Goal: Task Accomplishment & Management: Use online tool/utility

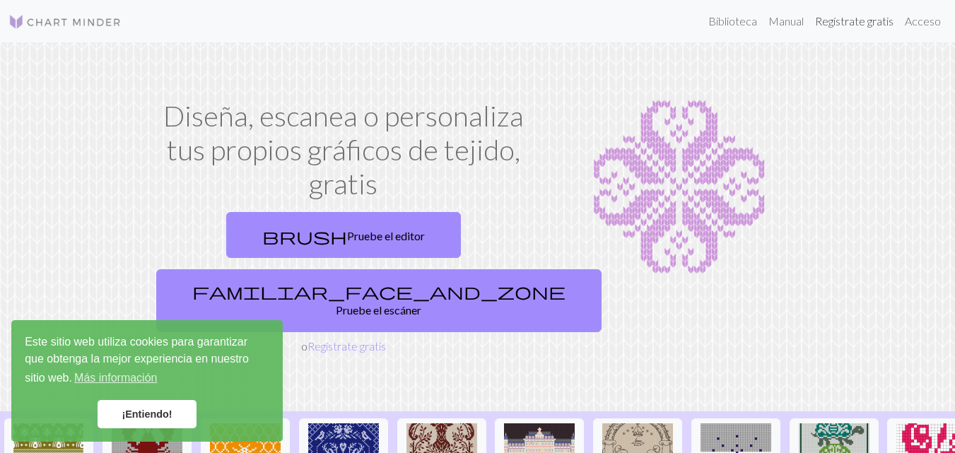
click at [841, 23] on font "Regístrate gratis" at bounding box center [854, 20] width 79 height 13
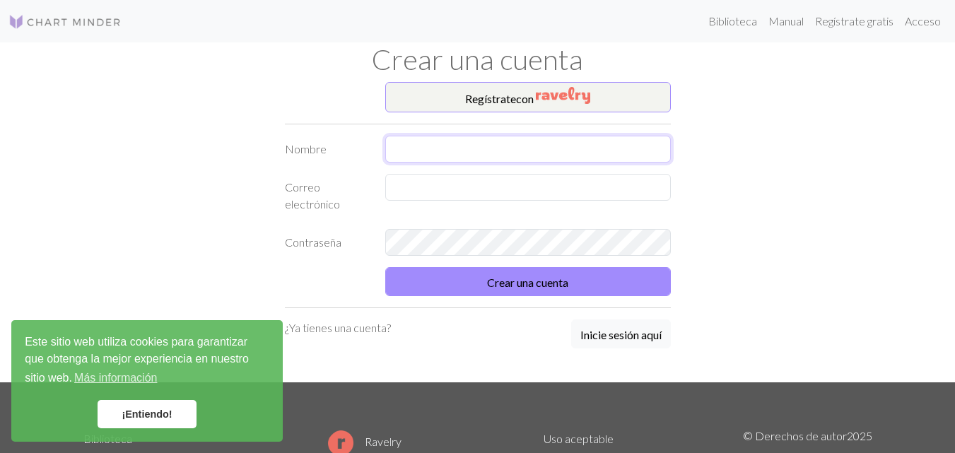
click at [552, 151] on input "text" at bounding box center [528, 149] width 286 height 27
type input "Yuli"
click at [496, 197] on input "text" at bounding box center [528, 187] width 286 height 27
type input "[EMAIL_ADDRESS][DOMAIN_NAME]"
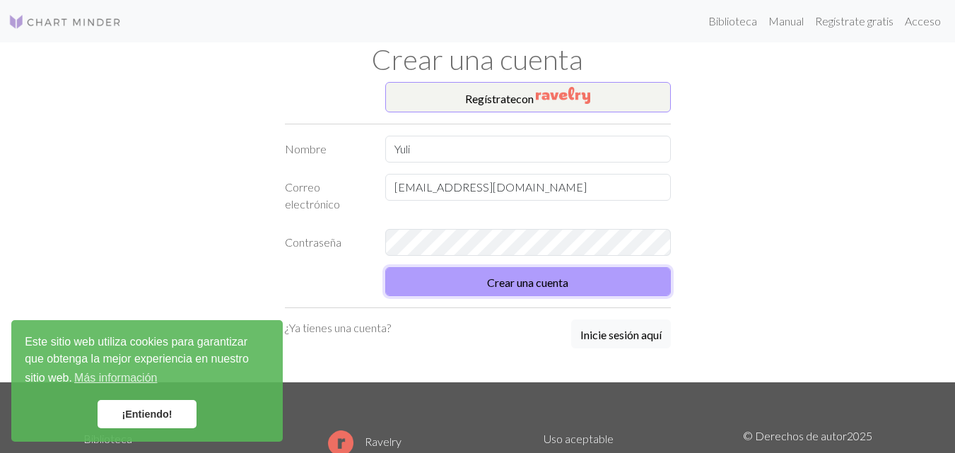
click at [564, 279] on font "Crear una cuenta" at bounding box center [527, 282] width 81 height 13
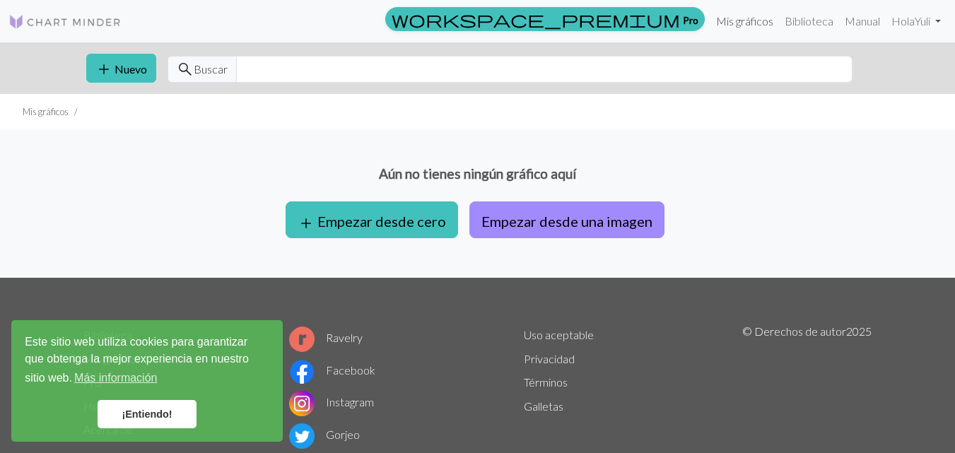
click at [755, 24] on font "Mis gráficos" at bounding box center [744, 20] width 57 height 13
click at [117, 74] on font "Nuevo" at bounding box center [131, 68] width 33 height 13
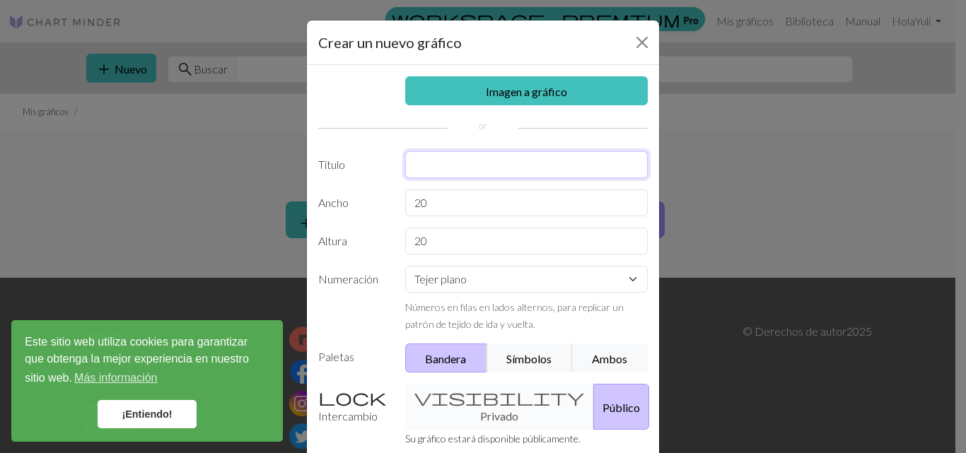
click at [452, 168] on input "text" at bounding box center [526, 164] width 243 height 27
type input "KELLUS"
click at [569, 281] on select "Tejer plano Tejer en redondo Tejido de encaje [GEOGRAPHIC_DATA][PERSON_NAME]" at bounding box center [526, 279] width 243 height 27
click at [405, 266] on select "Tejer plano Tejer en redondo Tejido de encaje [GEOGRAPHIC_DATA][PERSON_NAME]" at bounding box center [526, 279] width 243 height 27
click at [504, 199] on input "20" at bounding box center [526, 203] width 243 height 27
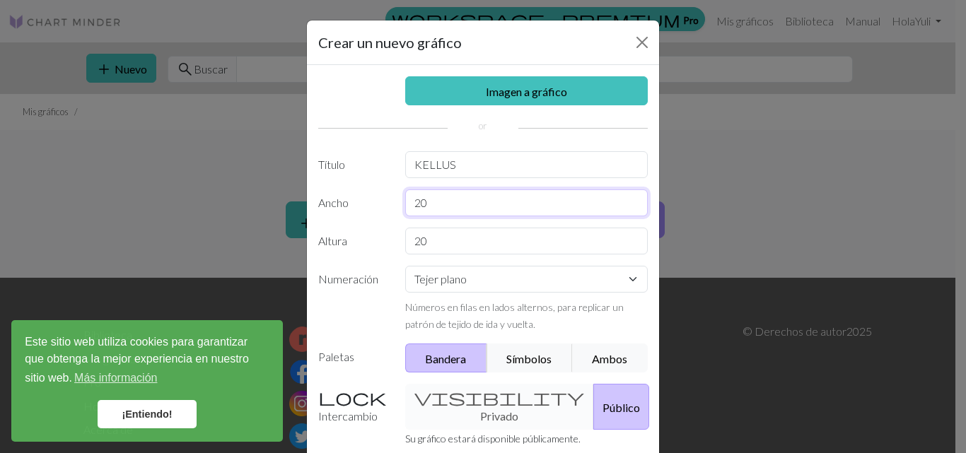
type input "2"
type input "100"
click at [453, 233] on input "20" at bounding box center [526, 241] width 243 height 27
type input "21"
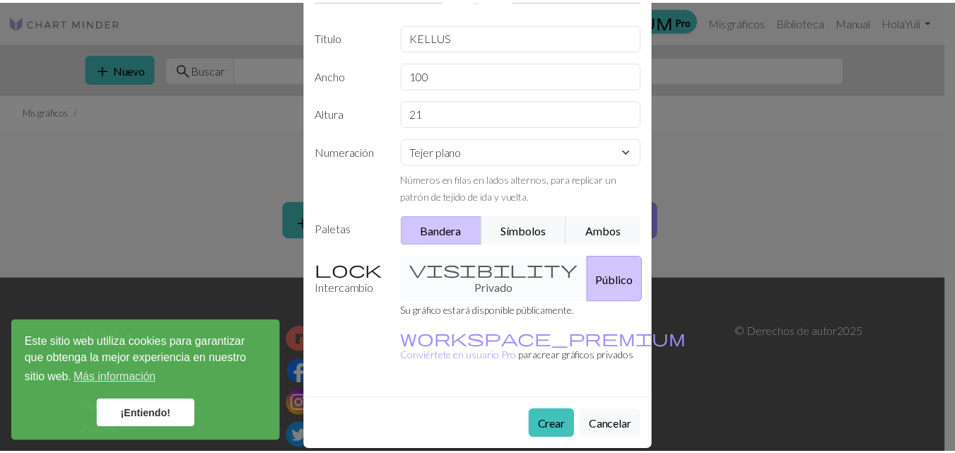
scroll to position [129, 0]
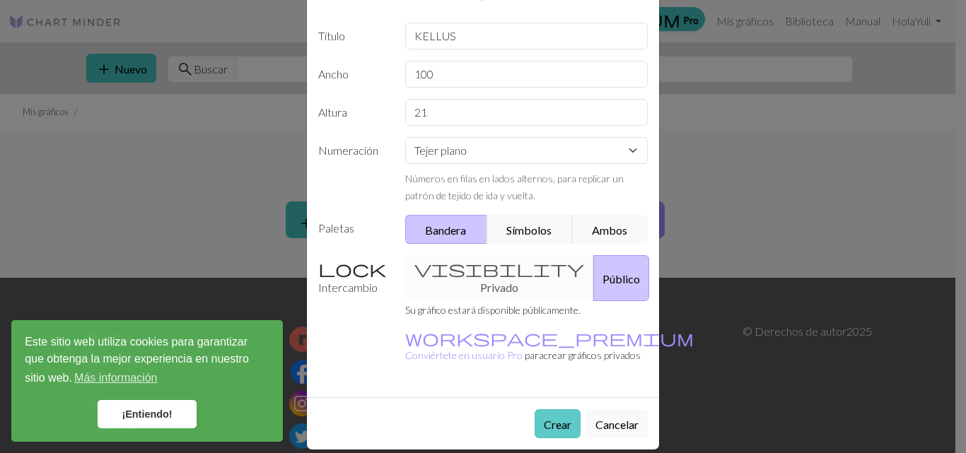
click at [544, 418] on font "Crear" at bounding box center [558, 424] width 28 height 13
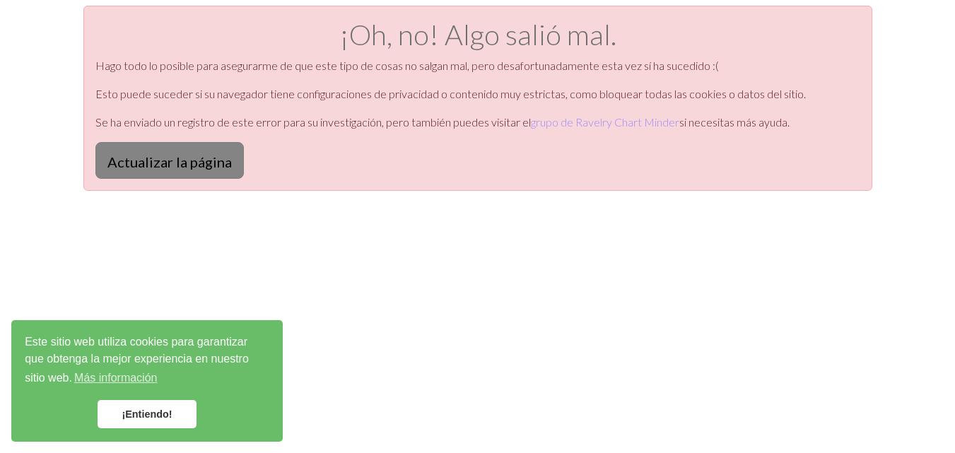
click at [209, 153] on font "Actualizar la página" at bounding box center [169, 161] width 124 height 17
click at [164, 404] on link "¡Entiendo!" at bounding box center [147, 414] width 99 height 28
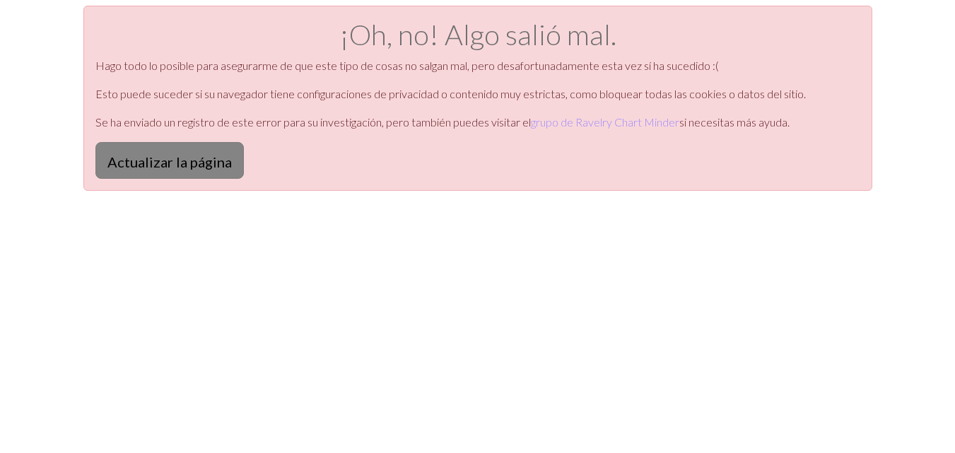
click at [198, 161] on font "Actualizar la página" at bounding box center [169, 161] width 124 height 17
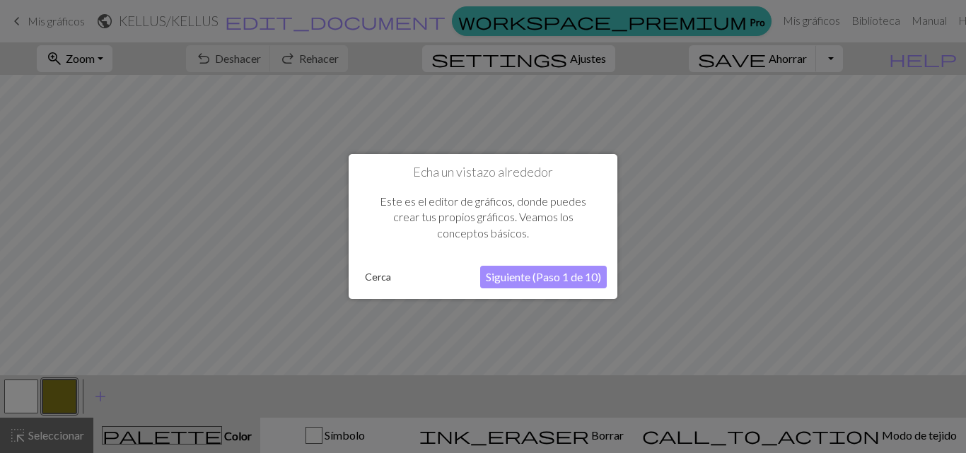
click at [504, 272] on font "Siguiente (Paso 1 de 10)" at bounding box center [543, 276] width 115 height 13
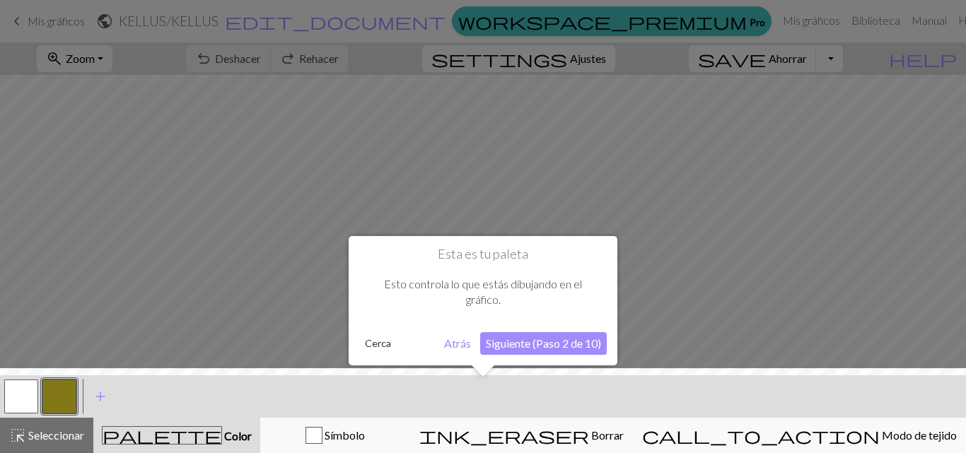
click at [535, 339] on font "Siguiente (Paso 2 de 10)" at bounding box center [543, 343] width 115 height 13
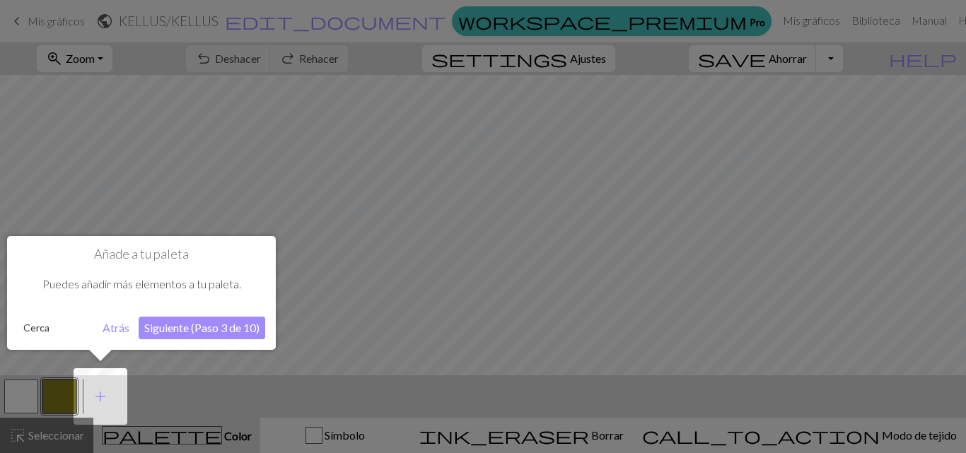
click at [181, 322] on font "Siguiente (Paso 3 de 10)" at bounding box center [201, 327] width 115 height 13
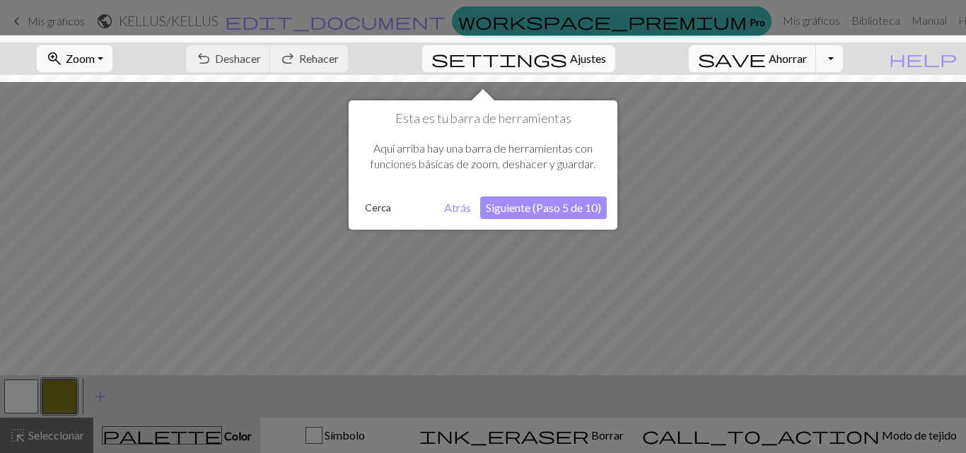
click at [519, 204] on font "Siguiente (Paso 5 de 10)" at bounding box center [543, 207] width 115 height 13
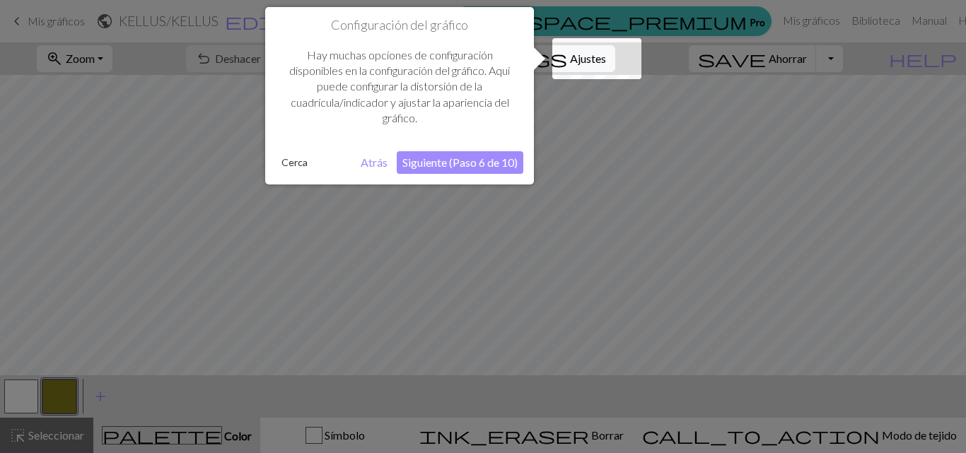
click at [494, 163] on font "Siguiente (Paso 6 de 10)" at bounding box center [459, 162] width 115 height 13
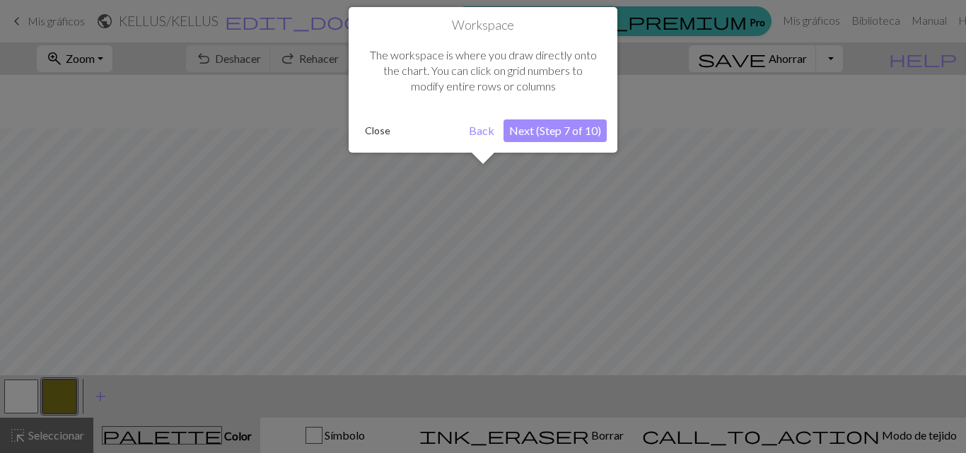
scroll to position [54, 0]
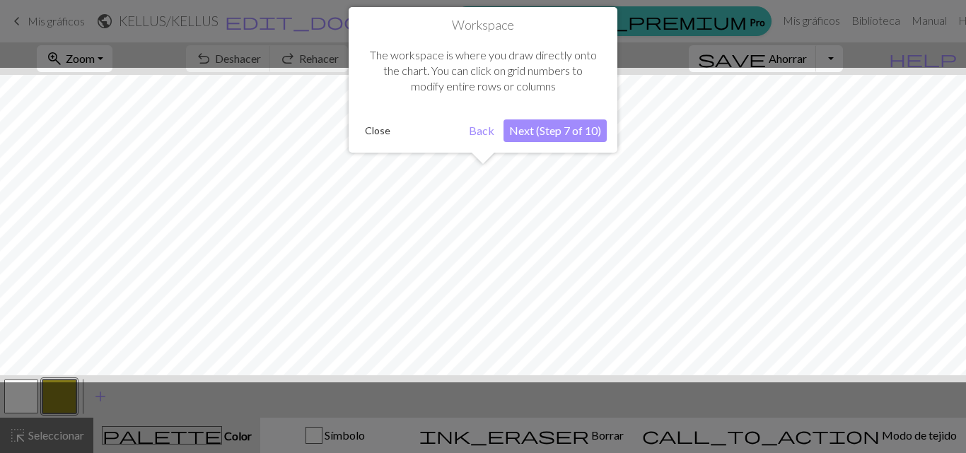
click at [529, 135] on button "Next (Step 7 of 10)" at bounding box center [555, 131] width 103 height 23
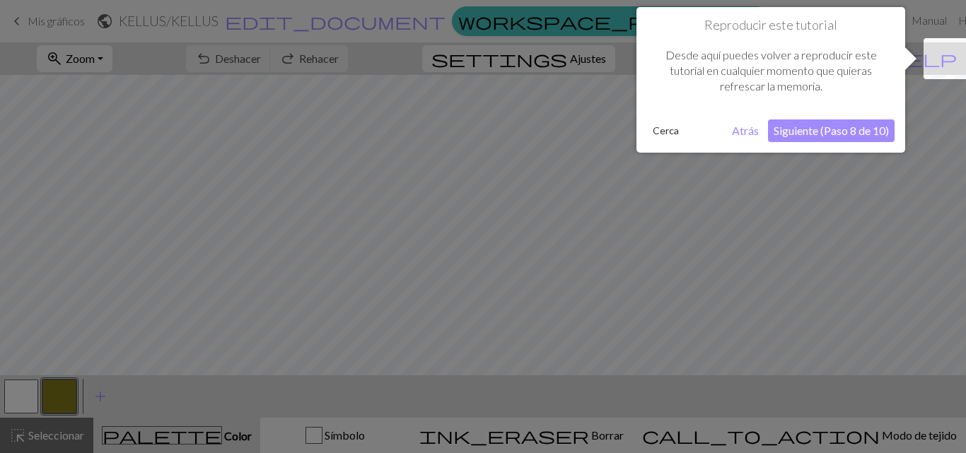
click at [837, 137] on button "Siguiente (Paso 8 de 10)" at bounding box center [831, 131] width 127 height 23
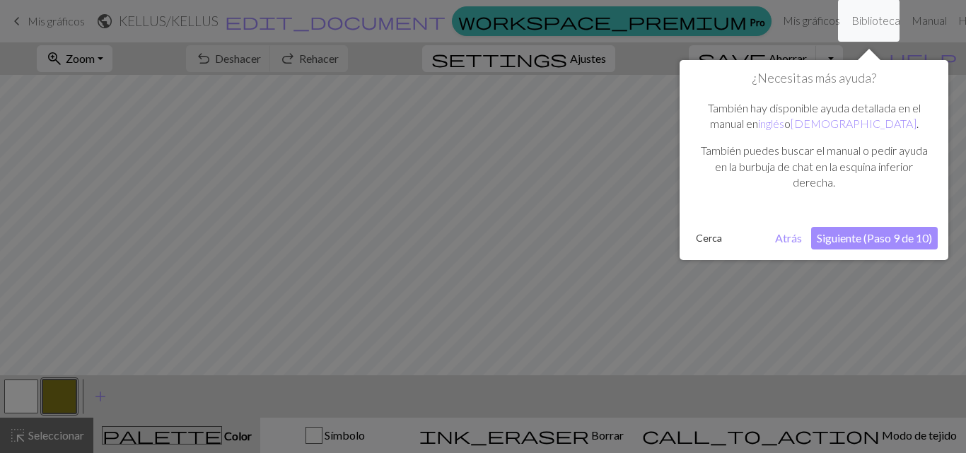
click at [858, 243] on font "Siguiente (Paso 9 de 10)" at bounding box center [874, 237] width 115 height 13
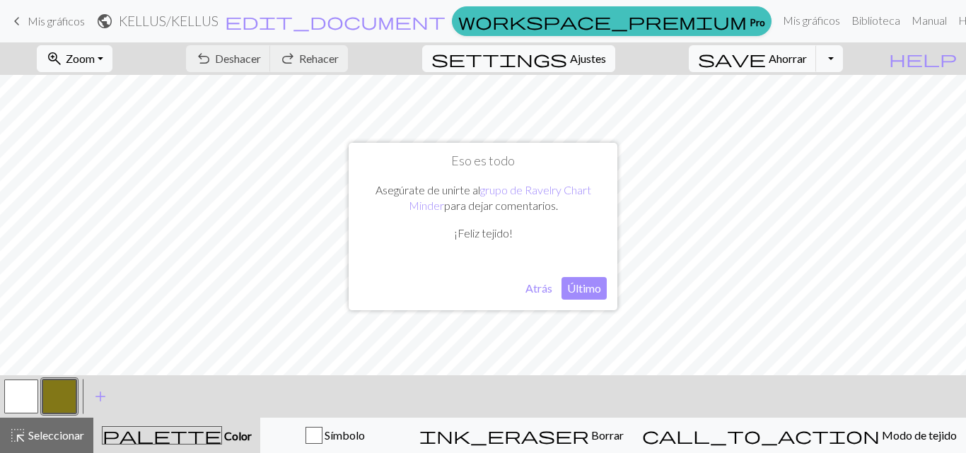
click at [582, 285] on font "Último" at bounding box center [584, 287] width 34 height 13
click at [64, 385] on button "button" at bounding box center [59, 397] width 34 height 34
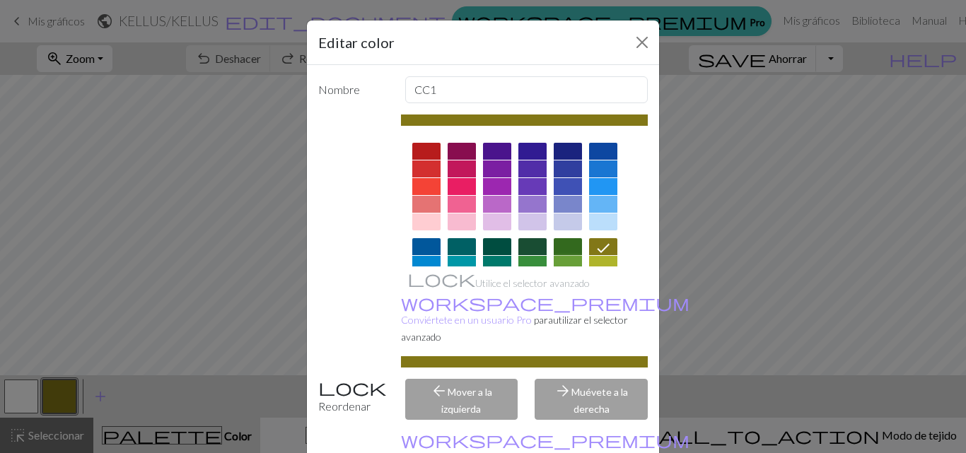
click at [564, 257] on div at bounding box center [568, 264] width 28 height 17
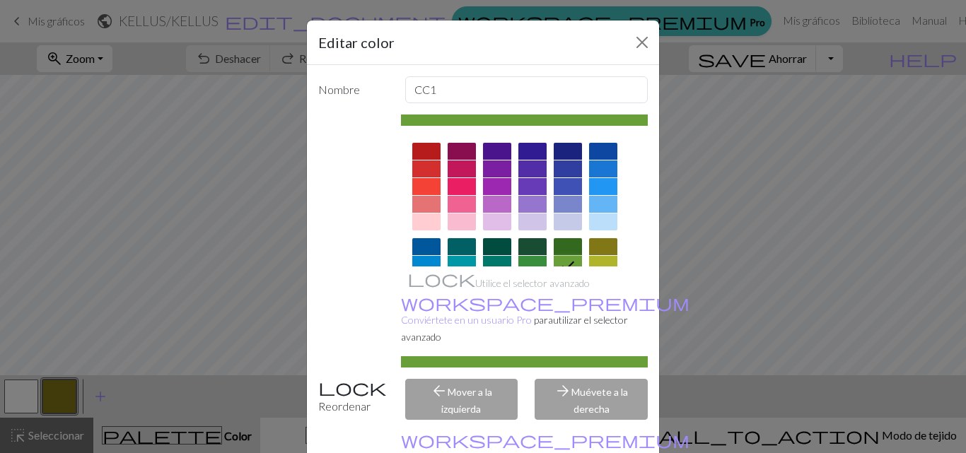
click at [529, 245] on div at bounding box center [532, 246] width 28 height 17
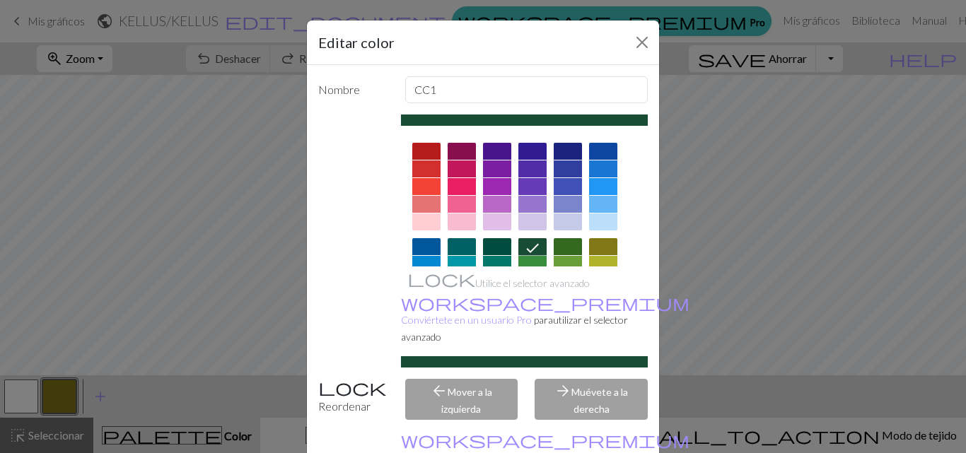
click at [728, 177] on div "Editar color Nombre CC1 Utilice el selector avanzado workspace_premium Conviért…" at bounding box center [483, 226] width 966 height 453
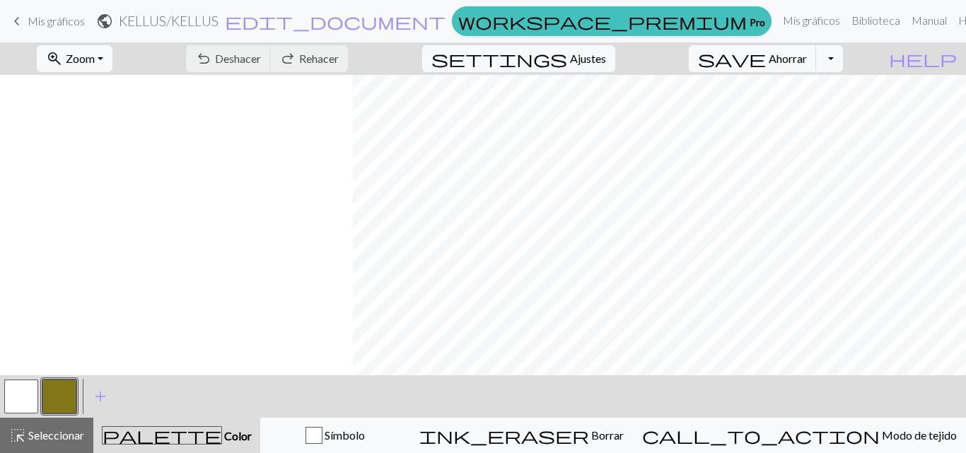
scroll to position [54, 1004]
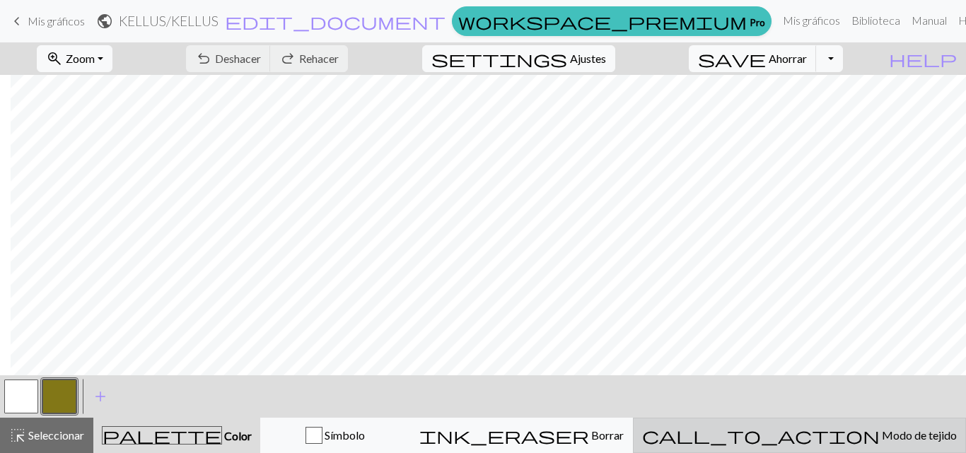
click at [882, 434] on font "Modo de tejido" at bounding box center [919, 435] width 75 height 13
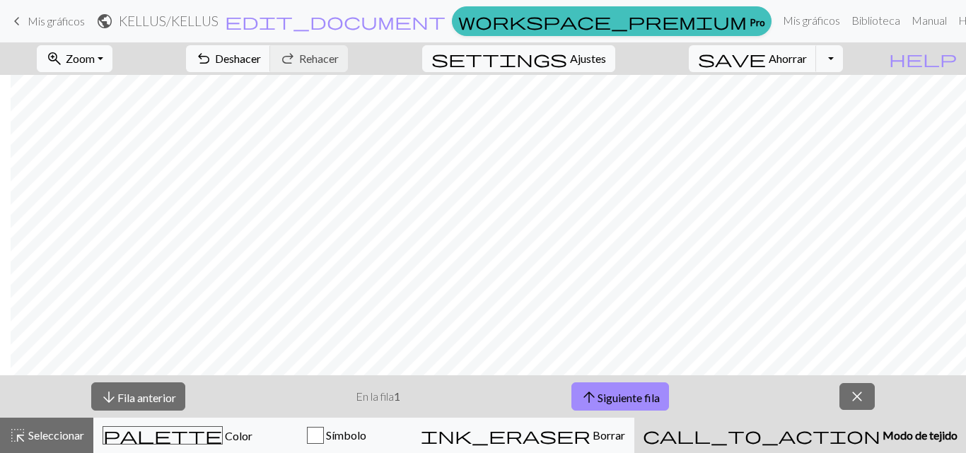
click at [112, 59] on button "zoom_in Zoom Zoom" at bounding box center [75, 58] width 76 height 27
click at [136, 87] on font "Se adapta a todos" at bounding box center [92, 89] width 87 height 13
click at [857, 390] on span "close" at bounding box center [857, 397] width 17 height 20
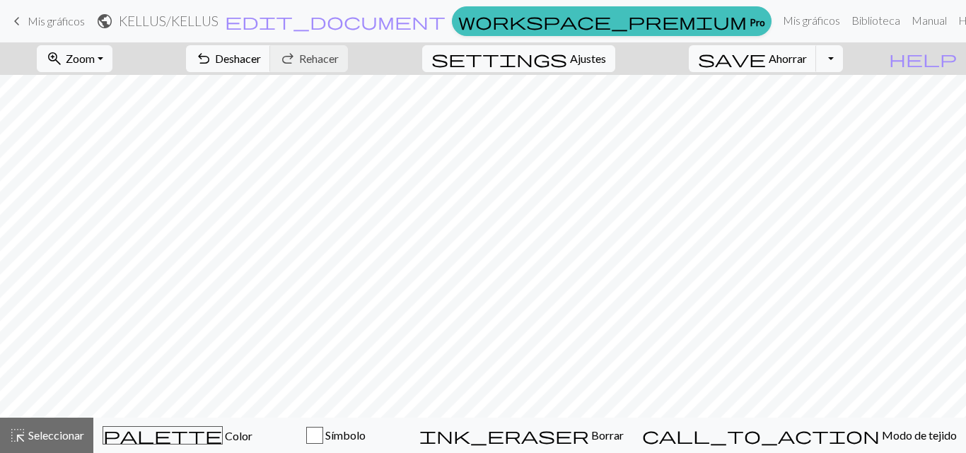
scroll to position [0, 31]
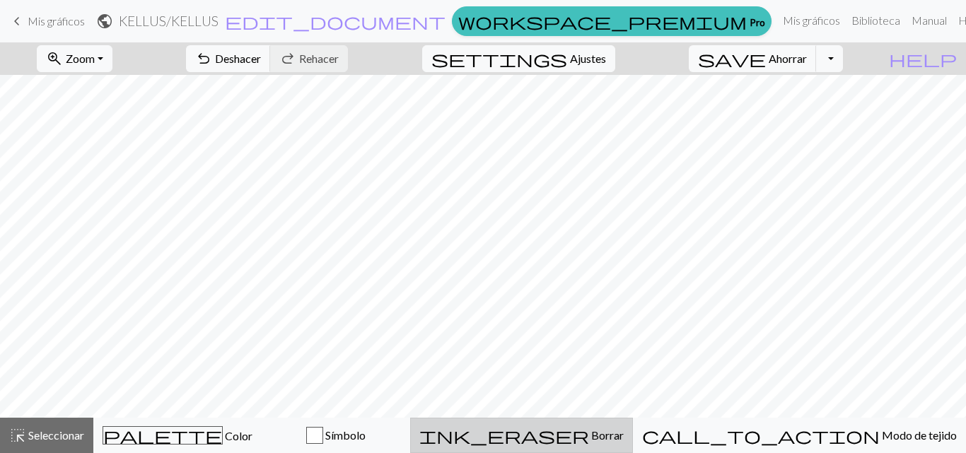
click at [624, 438] on font "Borrar" at bounding box center [607, 435] width 33 height 13
click at [624, 439] on font "Borrar" at bounding box center [608, 435] width 33 height 13
click at [624, 438] on font "Borrar" at bounding box center [608, 435] width 33 height 13
click at [261, 56] on font "Deshacer" at bounding box center [238, 58] width 46 height 13
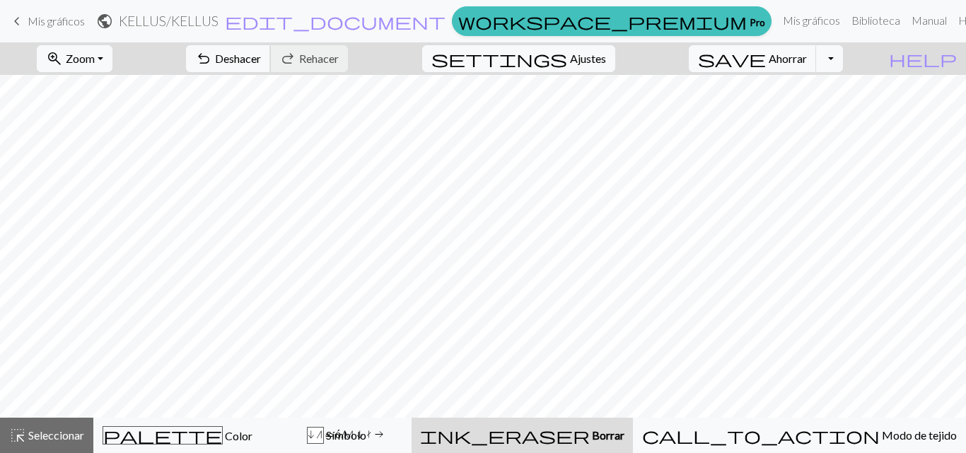
click at [261, 56] on font "Deshacer" at bounding box center [238, 58] width 46 height 13
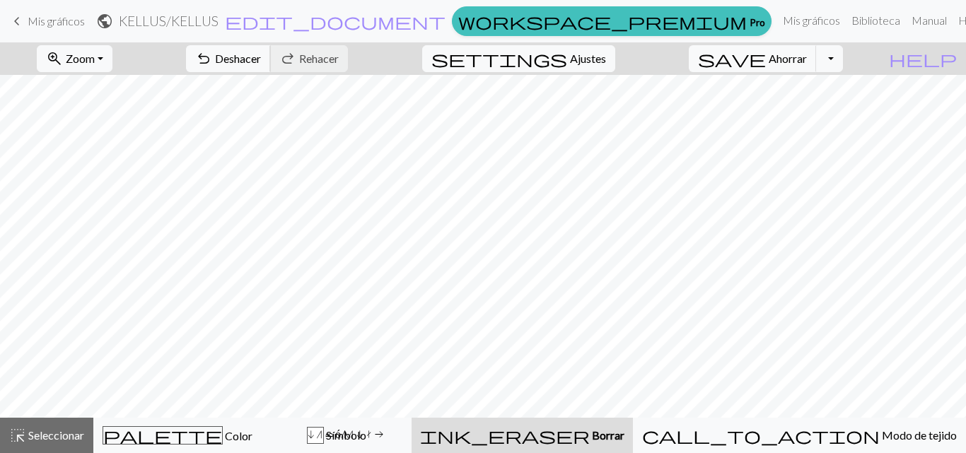
click at [261, 56] on font "Deshacer" at bounding box center [238, 58] width 46 height 13
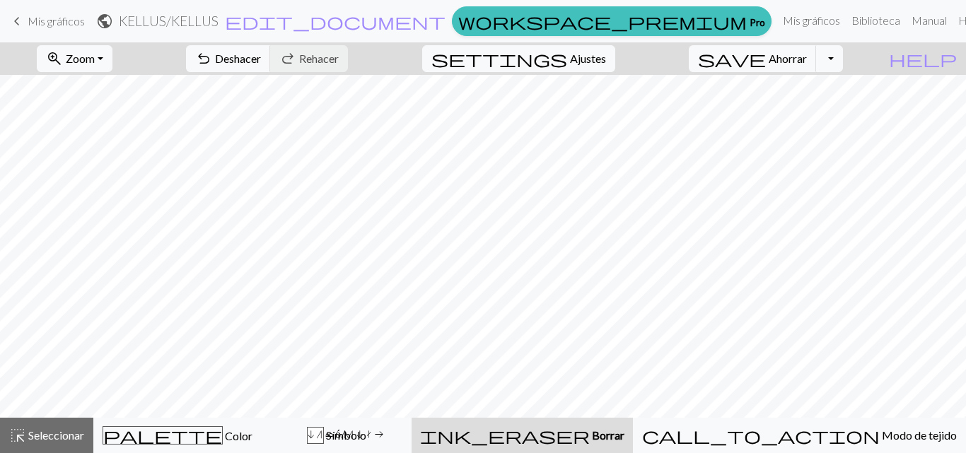
click at [320, 56] on div "undo Deshacer Deshacer redo Rehacer Rehacer" at bounding box center [266, 58] width 183 height 33
click at [606, 64] on span "Ajustes" at bounding box center [588, 58] width 36 height 17
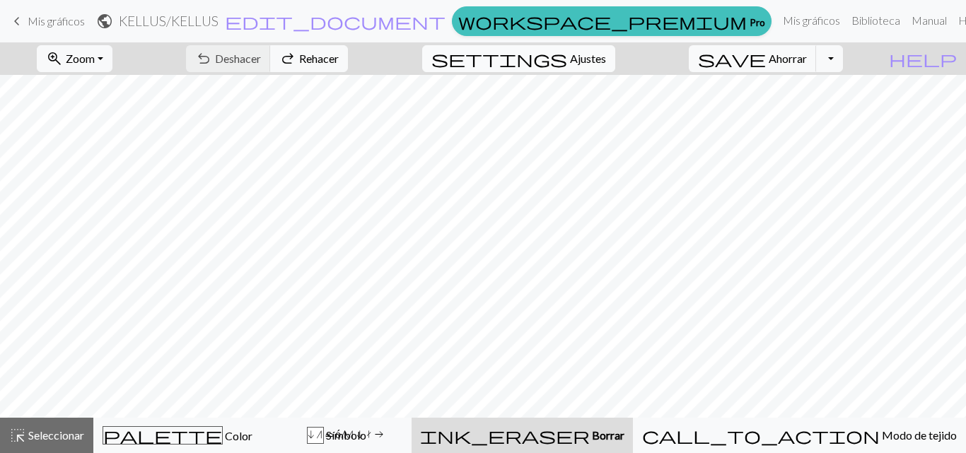
select select "aran"
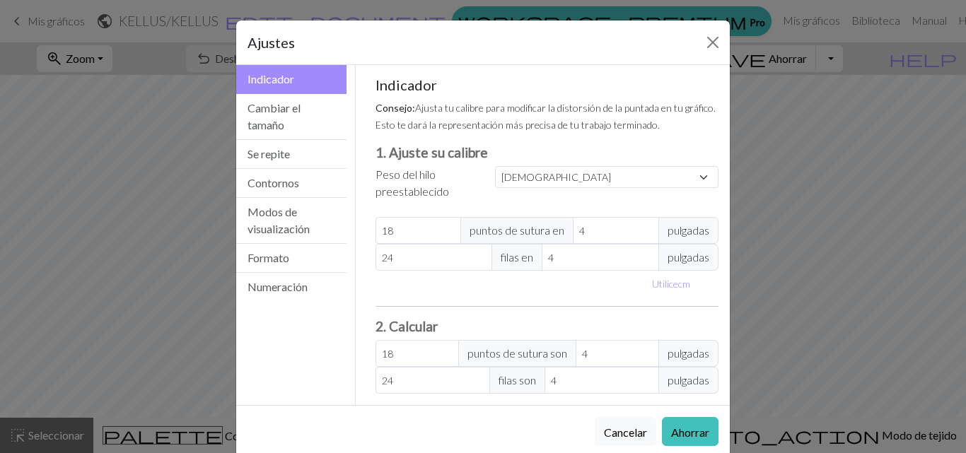
click at [124, 124] on div "Ajustes Indicador Indicador Cambiar el tamaño Se repite Contornos Modos de visu…" at bounding box center [483, 226] width 966 height 453
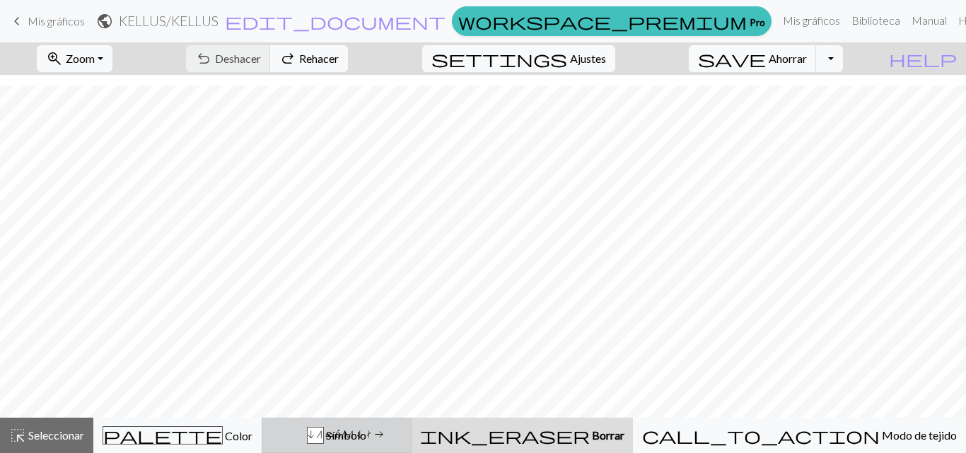
scroll to position [11, 31]
click at [366, 434] on font "Símbolo" at bounding box center [346, 435] width 40 height 13
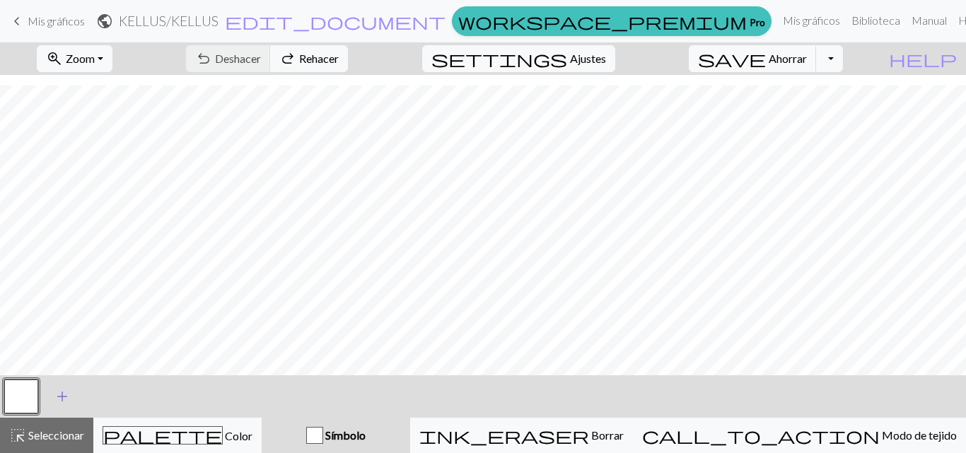
click at [65, 397] on span "add" at bounding box center [62, 397] width 17 height 20
click at [63, 395] on button "button" at bounding box center [59, 397] width 34 height 34
